Goal: Check status

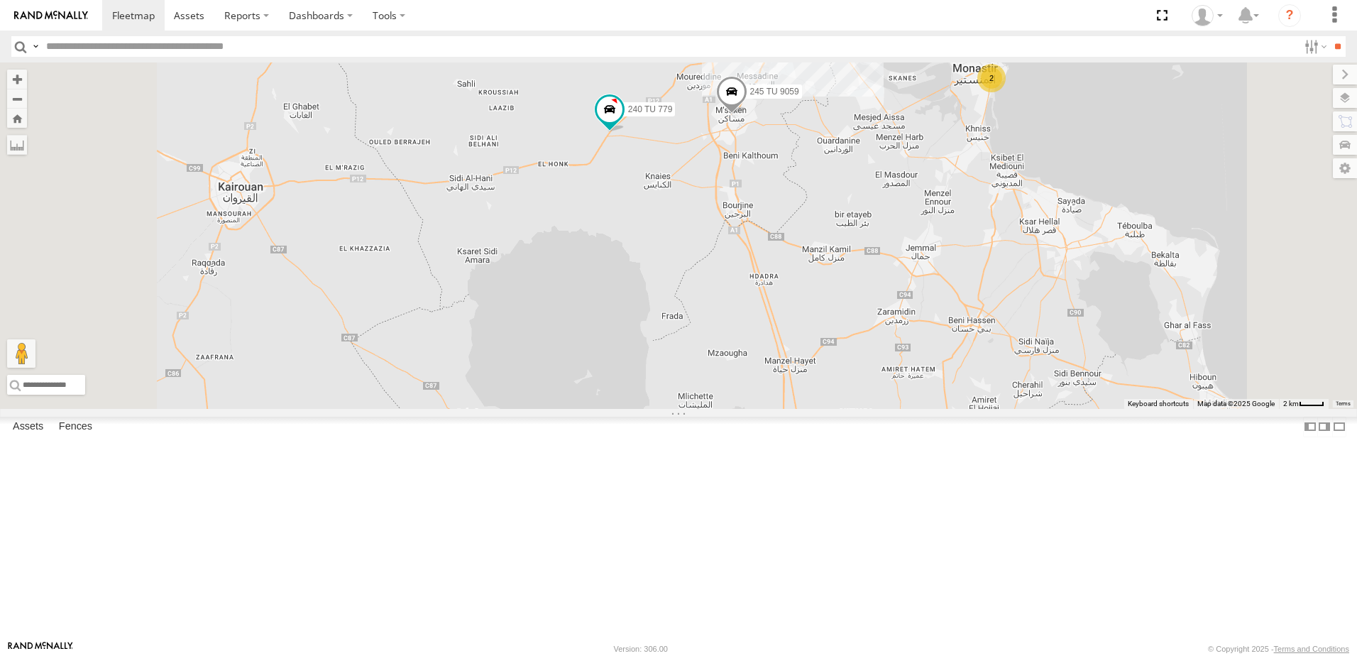
drag, startPoint x: 817, startPoint y: 319, endPoint x: 851, endPoint y: 383, distance: 72.7
click at [851, 384] on div "240 TU 779 234 TU 2630 245 TU 9059 241 TU 2030 2 8 246 TU 8289" at bounding box center [678, 235] width 1357 height 346
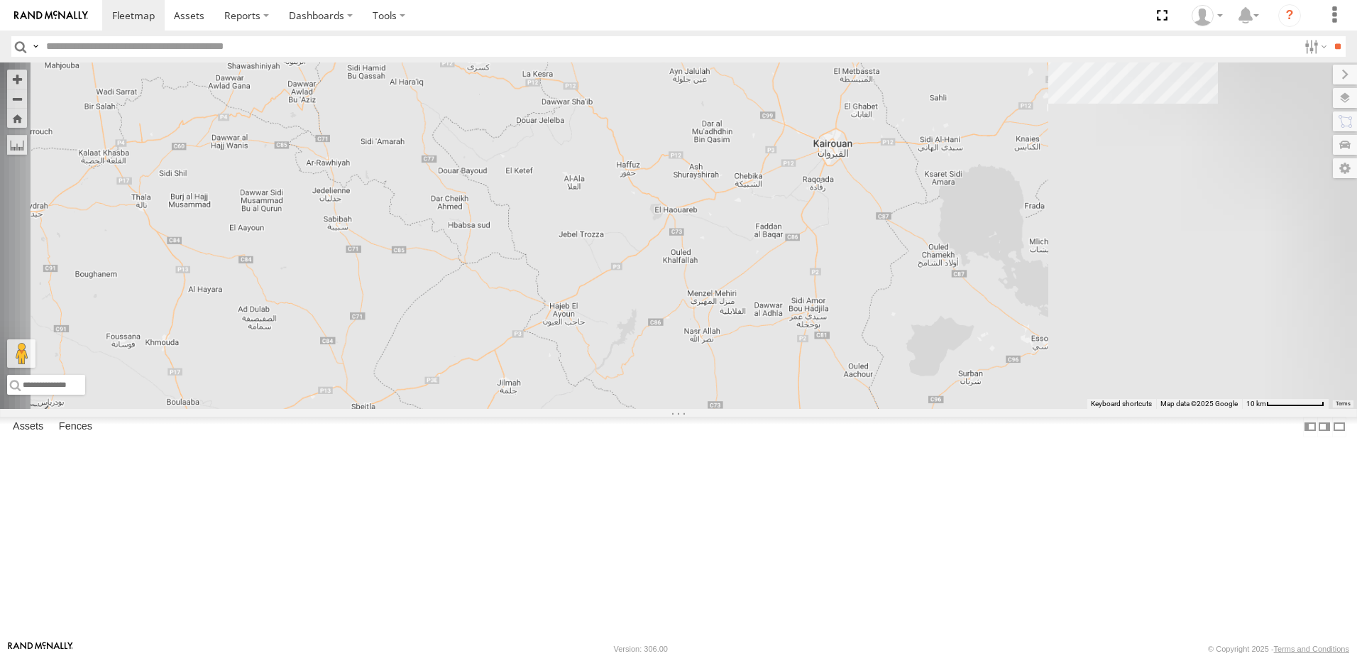
drag, startPoint x: 1019, startPoint y: 203, endPoint x: 663, endPoint y: 380, distance: 397.3
click at [682, 366] on div at bounding box center [678, 235] width 1357 height 346
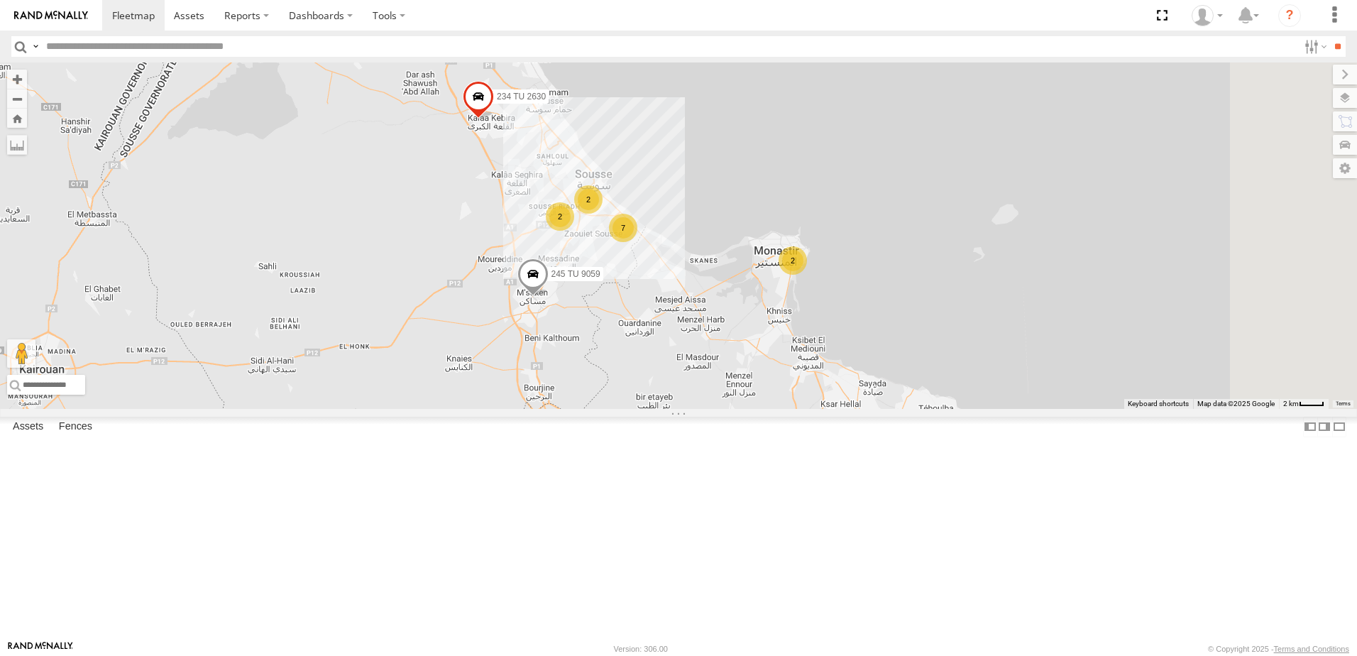
drag, startPoint x: 812, startPoint y: 367, endPoint x: 729, endPoint y: 376, distance: 83.5
click at [809, 363] on div "2 234 TU 2630 2 7 2 245 TU 9059" at bounding box center [678, 235] width 1357 height 346
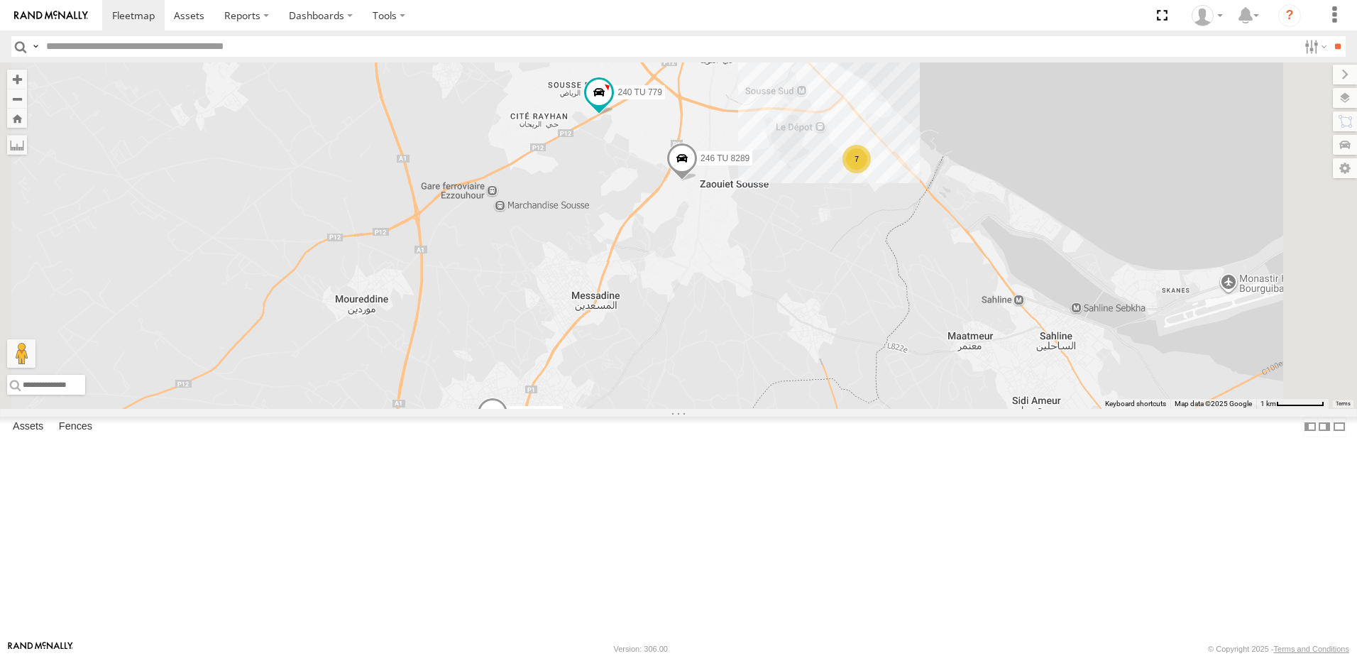
drag, startPoint x: 809, startPoint y: 236, endPoint x: 658, endPoint y: 325, distance: 174.6
click at [658, 325] on div "234 TU 2630 245 TU 9059 241 TU 2030 245 TU 9061 7 240 TU 779 246 TU 8289" at bounding box center [678, 235] width 1357 height 346
